Goal: Information Seeking & Learning: Learn about a topic

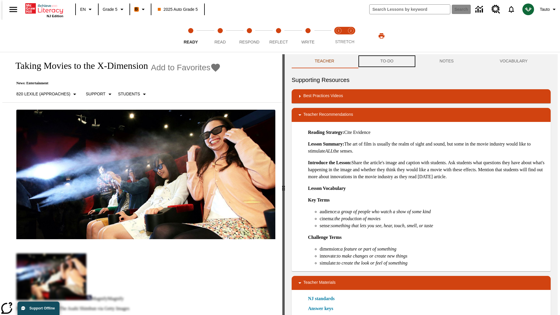
click at [386, 61] on button "TO-DO" at bounding box center [386, 61] width 59 height 14
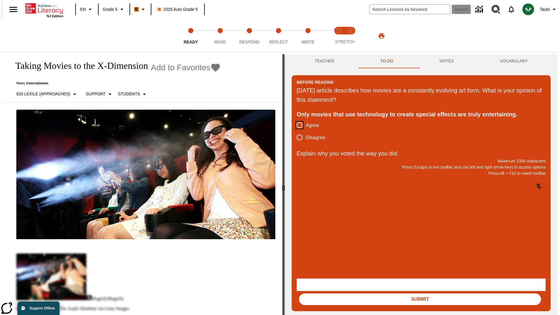
click at [297, 125] on input "Agree" at bounding box center [299, 125] width 12 height 12
radio input "true"
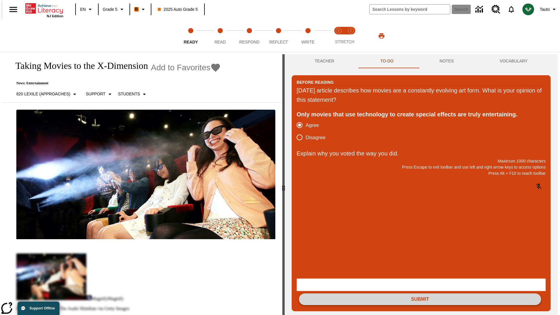
click at [420, 293] on button "Submit" at bounding box center [420, 299] width 242 height 12
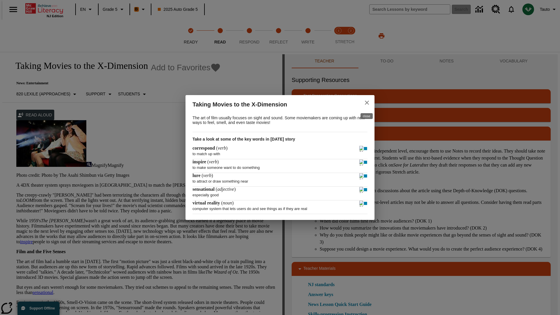
click at [367, 102] on icon "close" at bounding box center [367, 103] width 4 height 4
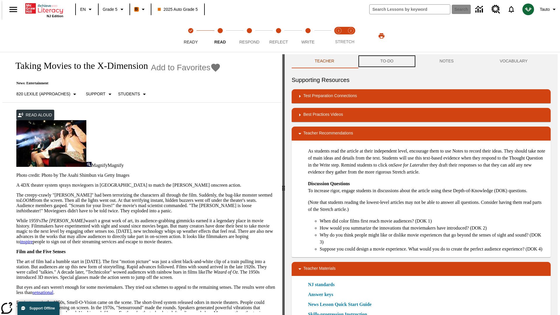
scroll to position [0, 0]
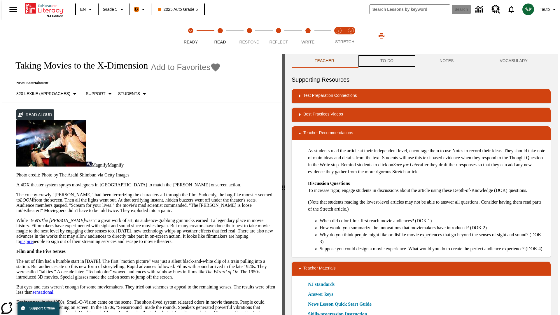
click at [386, 61] on button "TO-DO" at bounding box center [386, 61] width 59 height 14
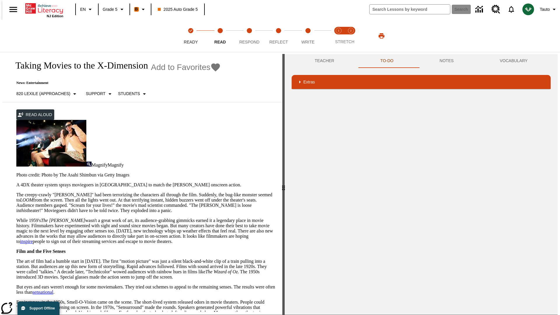
scroll to position [38, 0]
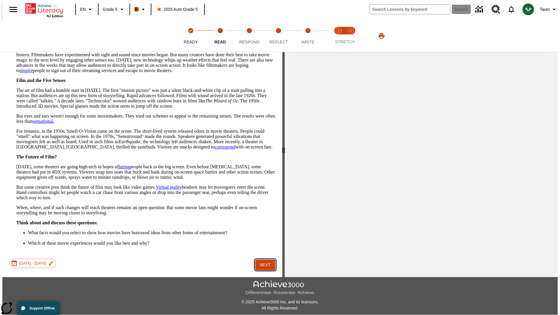
click at [263, 260] on button "Next" at bounding box center [265, 265] width 20 height 11
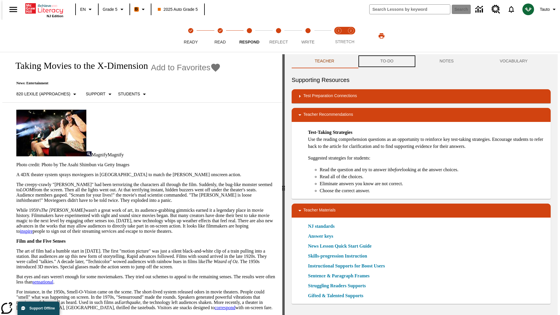
scroll to position [0, 0]
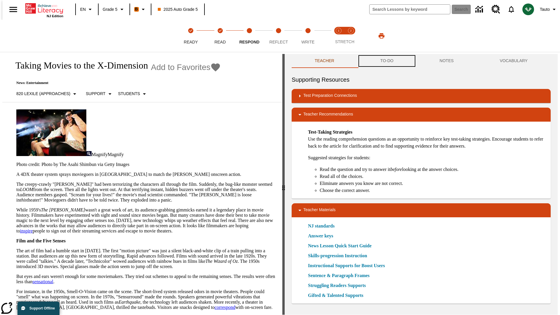
click at [386, 61] on button "TO-DO" at bounding box center [386, 61] width 59 height 14
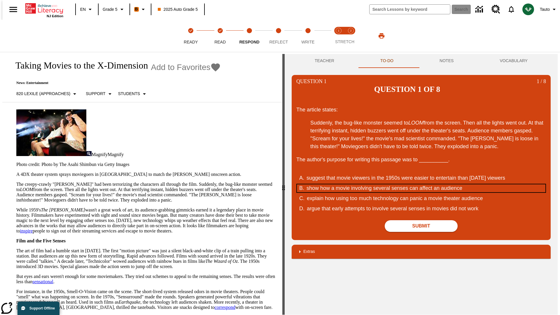
click at [421, 184] on div "show how a movie involving several senses can affect an audience" at bounding box center [417, 188] width 222 height 8
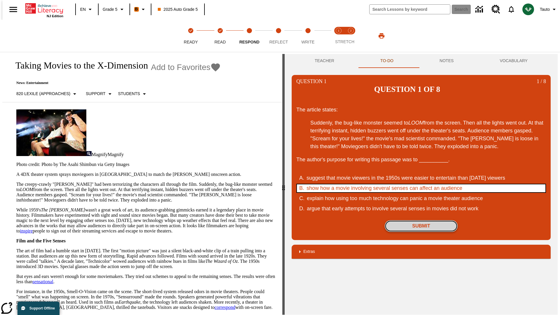
click at [421, 220] on button "Submit" at bounding box center [421, 226] width 73 height 12
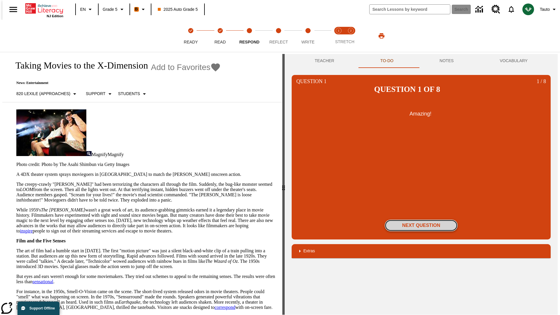
click at [421, 220] on button "Next Question" at bounding box center [421, 226] width 73 height 12
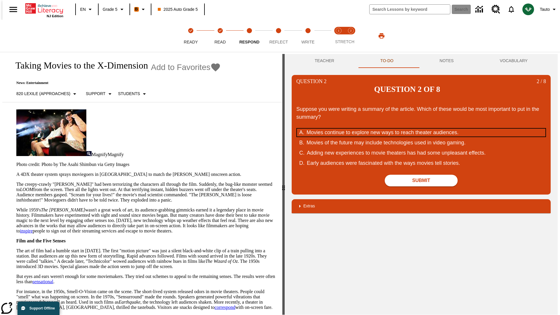
click at [421, 129] on div "Movies continue to explore new ways to reach theater audiences." at bounding box center [417, 133] width 222 height 8
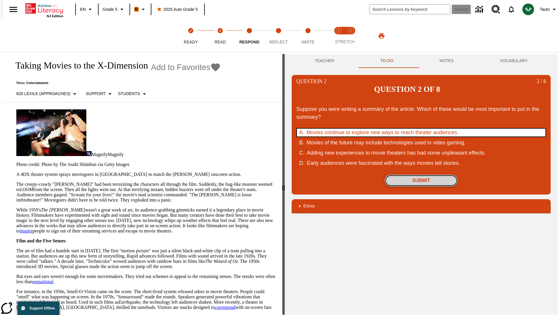
click at [421, 175] on button "Submit" at bounding box center [421, 181] width 73 height 12
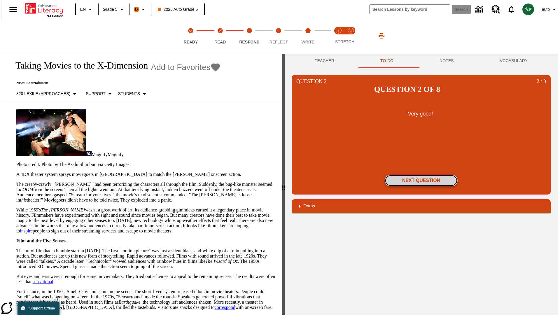
click at [421, 175] on button "Next Question" at bounding box center [421, 181] width 73 height 12
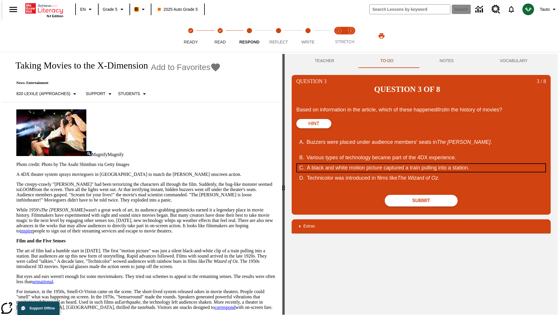
click at [421, 164] on div "A black and white motion picture captured a train pulling into a station." at bounding box center [418, 168] width 222 height 8
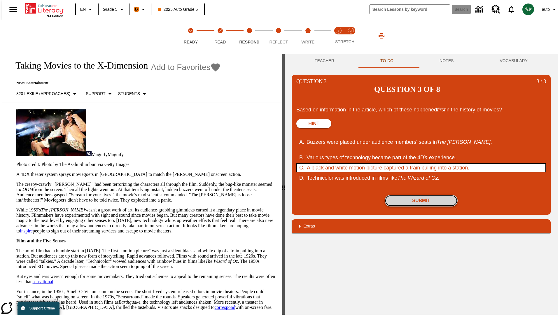
click at [421, 195] on button "Submit" at bounding box center [421, 201] width 73 height 12
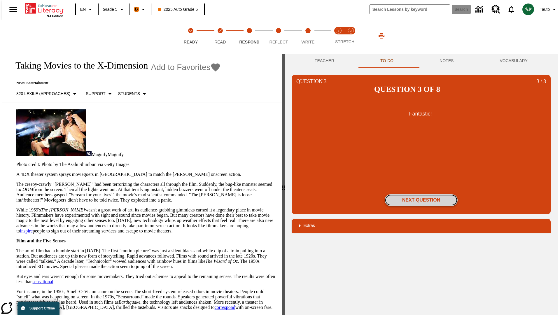
click at [421, 194] on button "Next Question" at bounding box center [421, 200] width 73 height 12
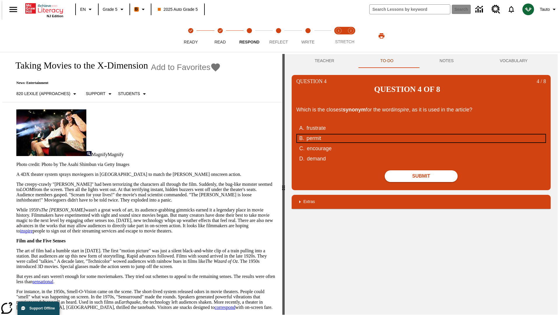
click at [421, 134] on div "permit" at bounding box center [417, 138] width 222 height 8
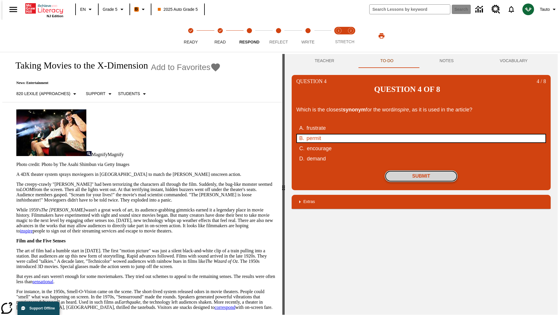
click at [421, 170] on button "Submit" at bounding box center [421, 176] width 73 height 12
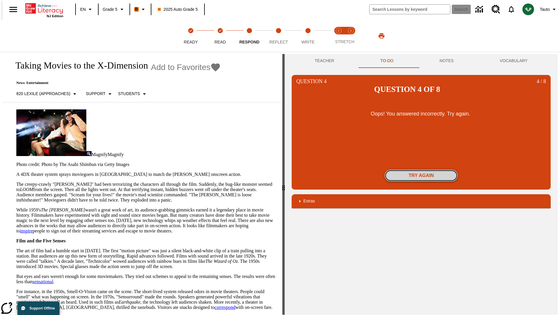
click at [421, 170] on button "Try again" at bounding box center [421, 176] width 73 height 12
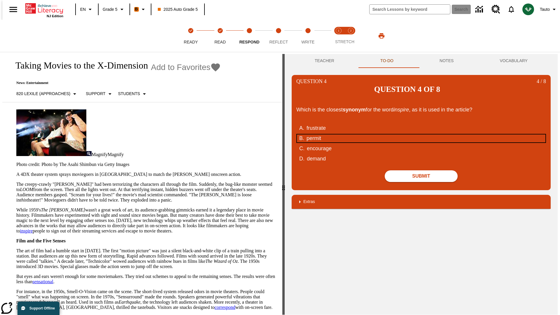
click at [421, 134] on div "permit" at bounding box center [417, 138] width 222 height 8
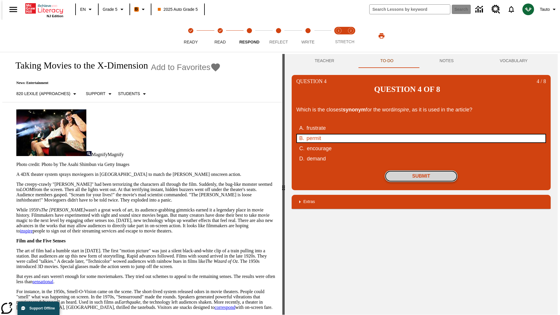
click at [421, 170] on button "Submit" at bounding box center [421, 176] width 73 height 12
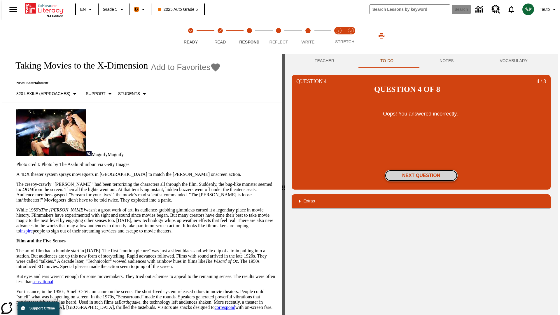
click at [421, 170] on button "Next Question" at bounding box center [421, 176] width 73 height 12
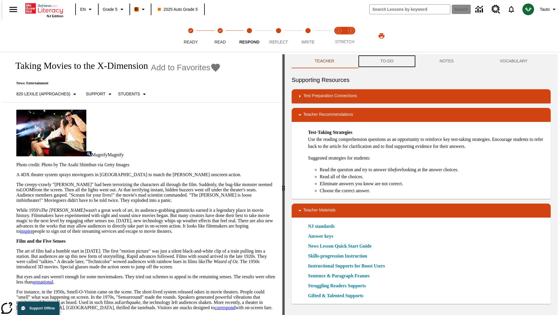
click at [386, 61] on button "TO-DO" at bounding box center [386, 61] width 59 height 14
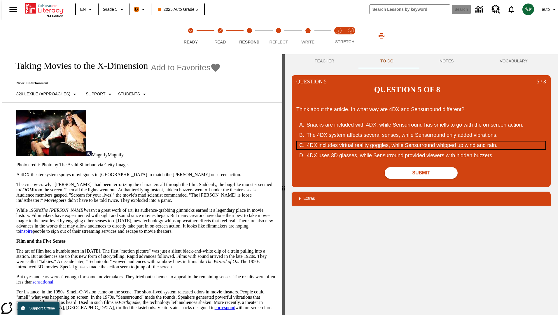
click at [421, 141] on div "4DX includes virtual reality goggles, while Sensurround whipped up wind and rai…" at bounding box center [418, 145] width 222 height 8
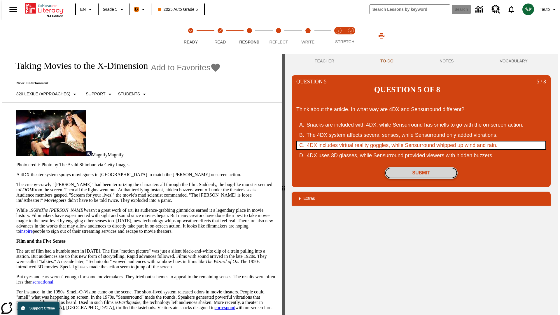
click at [421, 167] on button "Submit" at bounding box center [421, 173] width 73 height 12
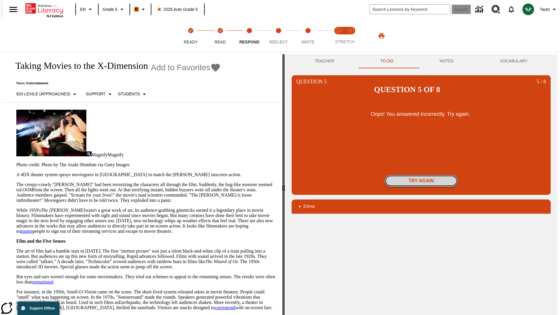
click at [421, 175] on button "Try again" at bounding box center [421, 181] width 73 height 12
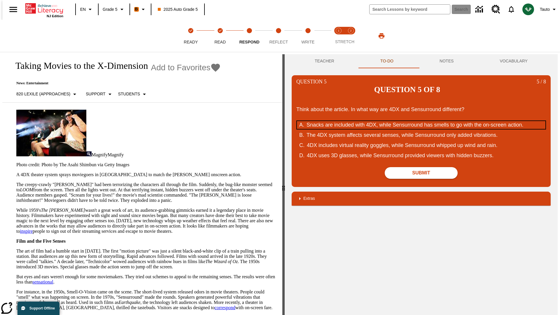
click at [421, 121] on div "Snacks are included with 4DX, while Sensurround has smells to go with the on-sc…" at bounding box center [417, 125] width 222 height 8
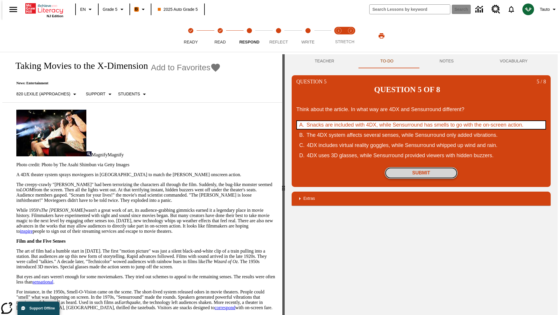
click at [421, 167] on button "Submit" at bounding box center [421, 173] width 73 height 12
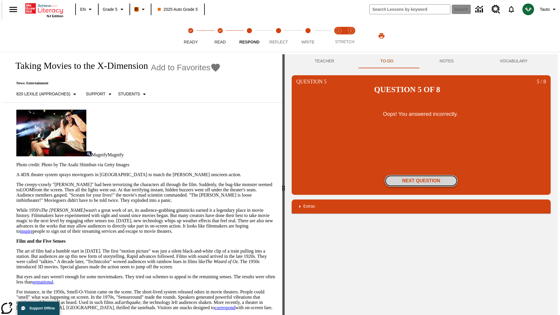
click at [421, 175] on button "Next Question" at bounding box center [421, 181] width 73 height 12
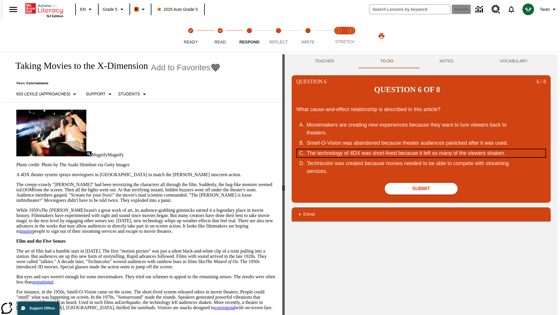
click at [421, 149] on div "The technology of 4DX was short-lived because it left so many of the viewers sh…" at bounding box center [418, 153] width 222 height 8
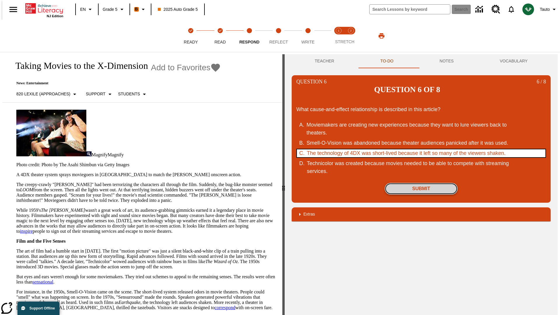
click at [421, 183] on button "Submit" at bounding box center [421, 189] width 73 height 12
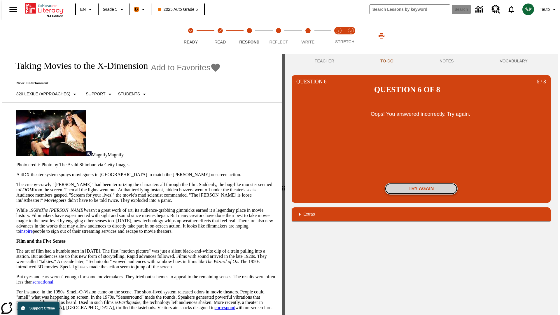
click at [421, 183] on button "Try again" at bounding box center [421, 189] width 73 height 12
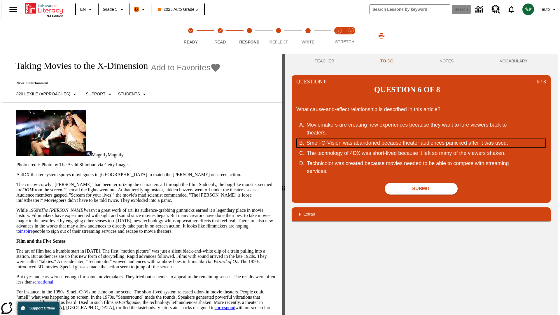
click at [421, 139] on div "Smell-O-Vision was abandoned because theater audiences panicked after it was us…" at bounding box center [417, 143] width 222 height 8
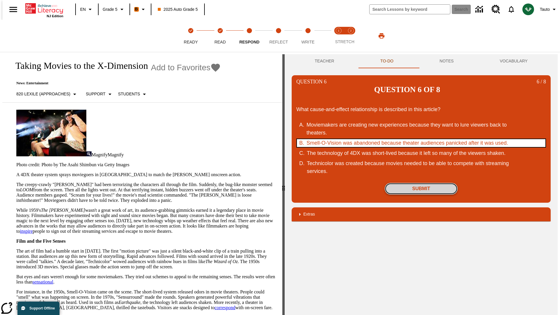
click at [421, 183] on button "Submit" at bounding box center [421, 189] width 73 height 12
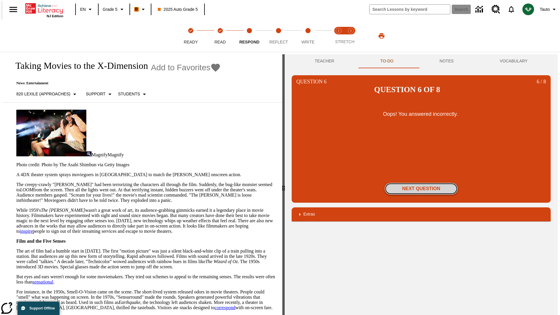
click at [421, 183] on button "Next Question" at bounding box center [421, 189] width 73 height 12
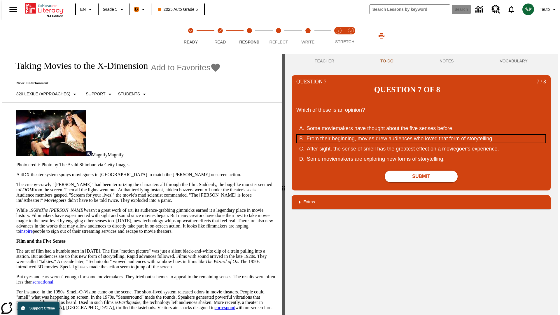
click at [421, 135] on div "From their beginning, movies drew audiences who loved that form of storytelling." at bounding box center [417, 139] width 222 height 8
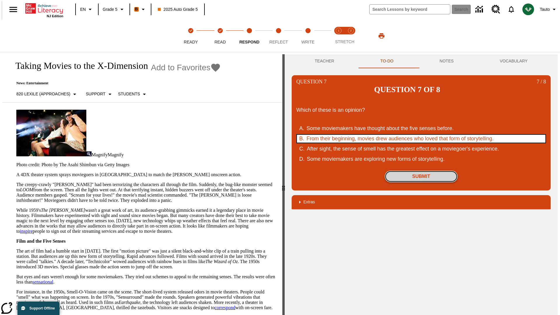
click at [421, 171] on button "Submit" at bounding box center [421, 177] width 73 height 12
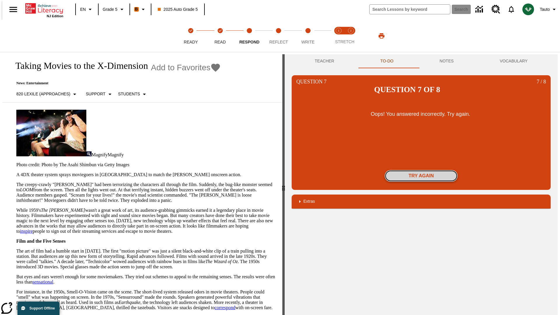
click at [421, 170] on button "Try again" at bounding box center [421, 176] width 73 height 12
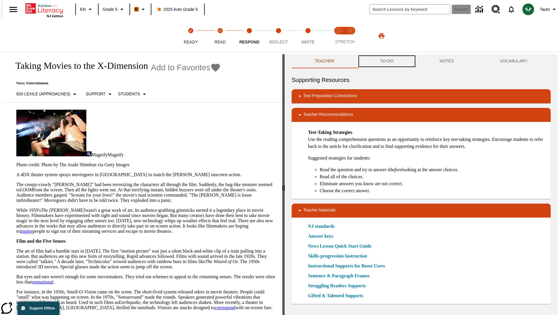
click at [386, 61] on button "TO-DO" at bounding box center [386, 61] width 59 height 14
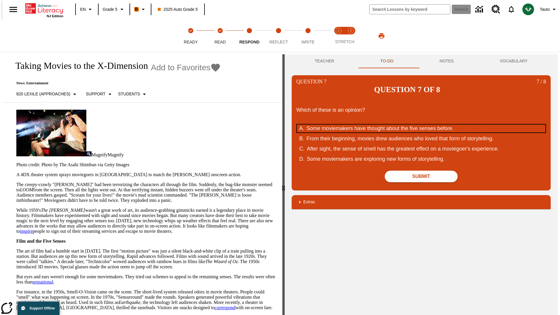
click at [421, 125] on div "Some moviemakers have thought about the five senses before." at bounding box center [417, 129] width 222 height 8
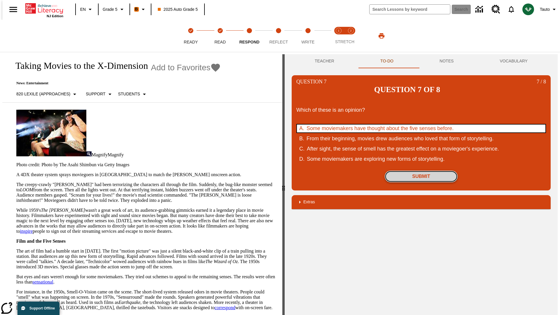
click at [421, 171] on button "Submit" at bounding box center [421, 177] width 73 height 12
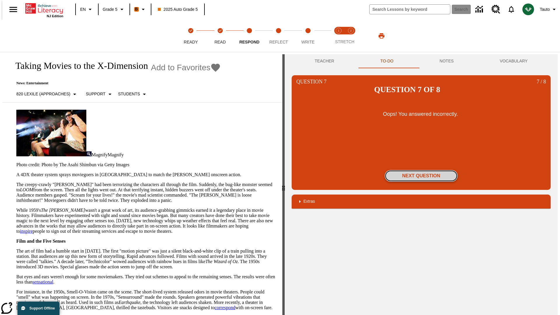
click at [421, 170] on button "Next Question" at bounding box center [421, 176] width 73 height 12
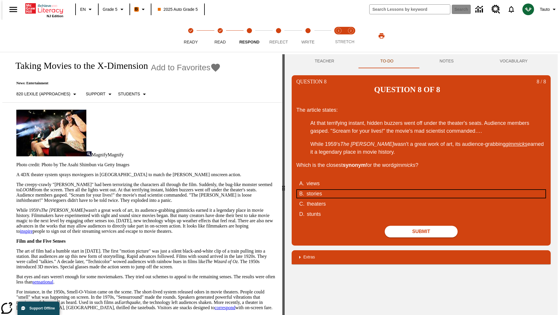
click at [421, 190] on div "stories" at bounding box center [417, 194] width 222 height 8
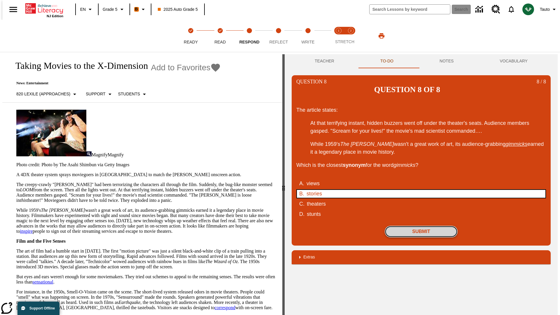
click at [421, 226] on button "Submit" at bounding box center [421, 232] width 73 height 12
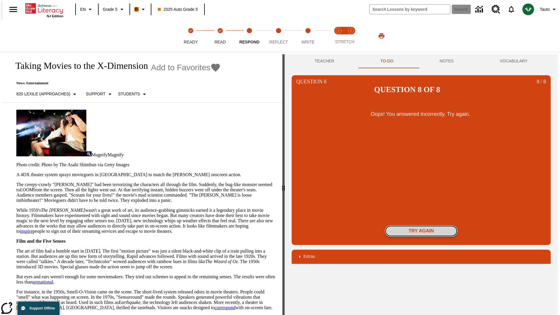
click at [421, 225] on button "Try again" at bounding box center [421, 231] width 73 height 12
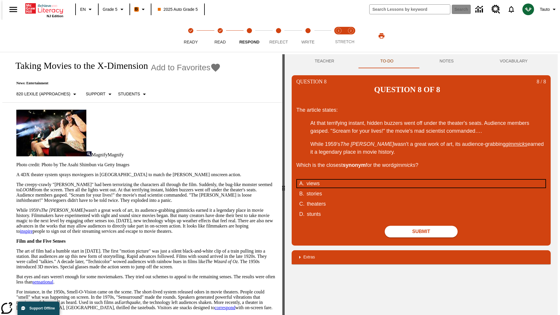
click at [421, 180] on div "views" at bounding box center [417, 184] width 222 height 8
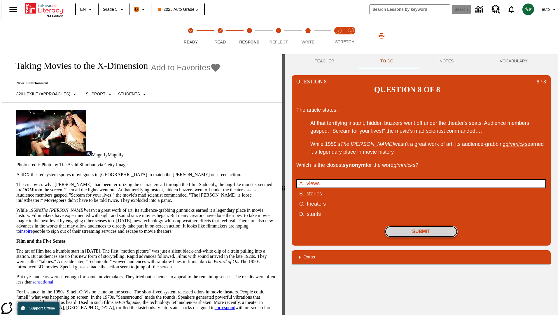
click at [421, 226] on button "Submit" at bounding box center [421, 232] width 73 height 12
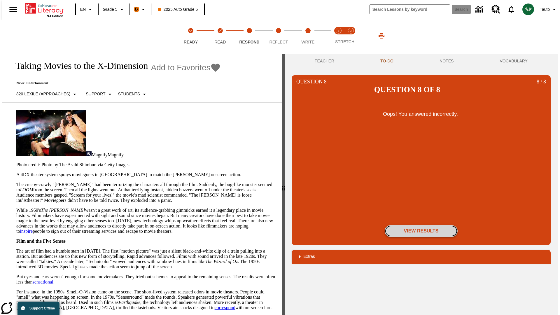
click at [421, 225] on button "View Results" at bounding box center [421, 231] width 73 height 12
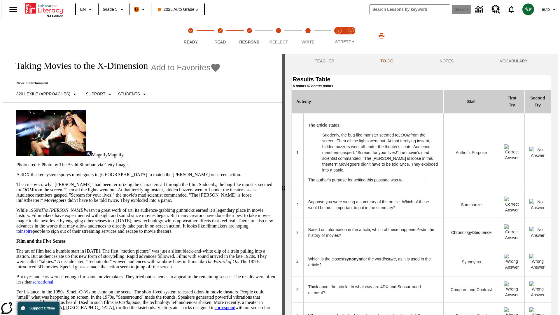
scroll to position [159, 0]
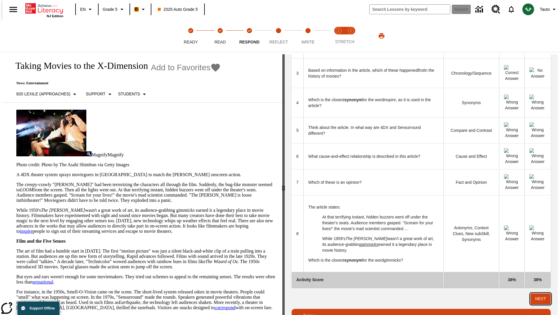
click at [543, 293] on button "Next" at bounding box center [540, 298] width 20 height 11
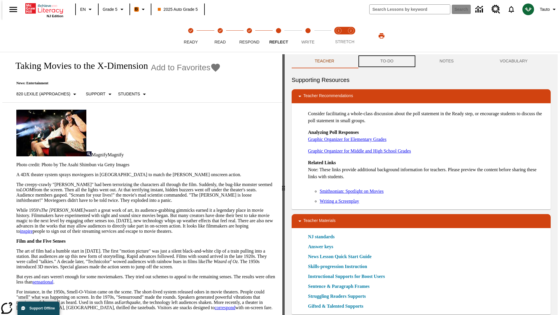
click at [386, 61] on button "TO-DO" at bounding box center [386, 61] width 59 height 14
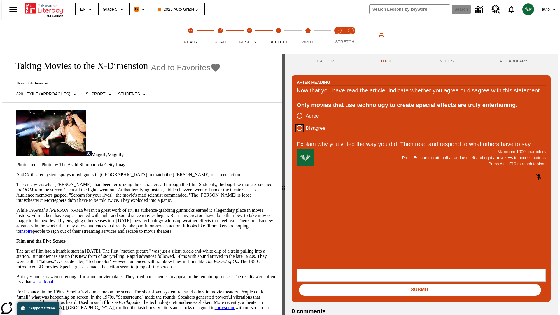
click at [297, 134] on input "Disagree" at bounding box center [299, 128] width 12 height 12
radio input "true"
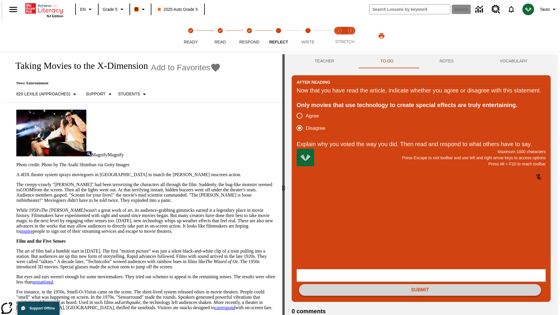
click at [420, 284] on button "Submit" at bounding box center [420, 290] width 242 height 12
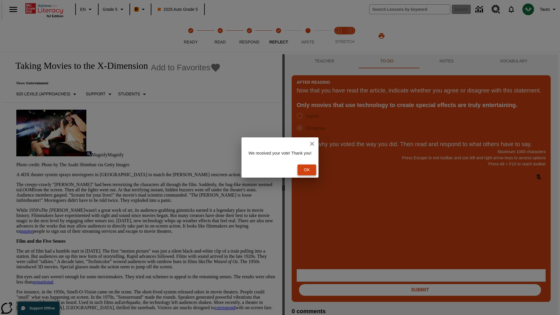
click at [310, 170] on button "Ok" at bounding box center [306, 169] width 19 height 11
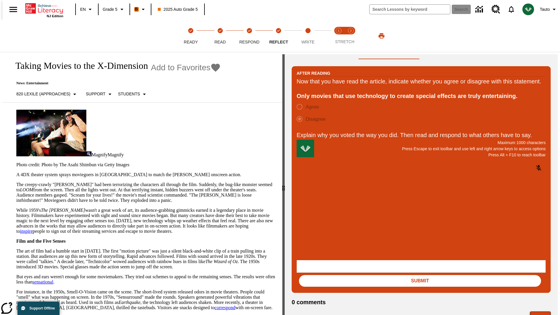
click at [543, 311] on button "Next" at bounding box center [540, 316] width 21 height 11
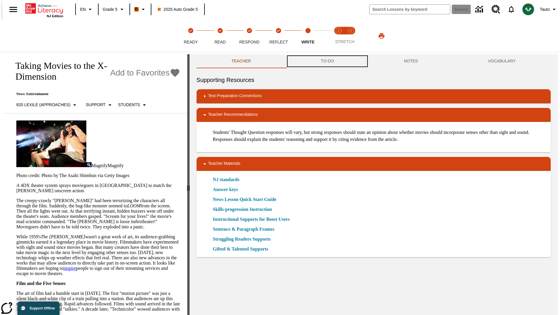
scroll to position [0, 0]
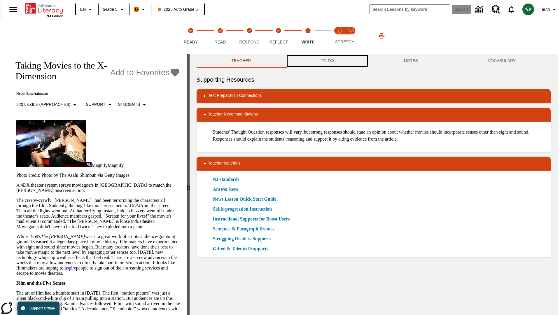
click at [327, 61] on button "TO-DO" at bounding box center [327, 61] width 83 height 14
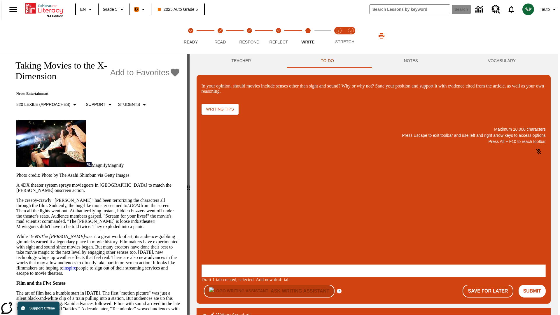
scroll to position [0, 0]
click at [286, 227] on p "\a\9In your opinion, should movies include senses other than sight and sound? W…" at bounding box center [245, 226] width 83 height 5
click at [534, 285] on button "Submit" at bounding box center [531, 291] width 27 height 13
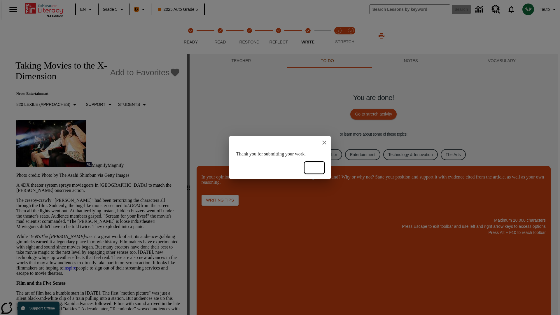
click at [314, 168] on button "Ok" at bounding box center [314, 167] width 19 height 11
click at [306, 154] on link "Business, Industry, and Labor" at bounding box center [310, 154] width 64 height 11
